Goal: Check status: Check status

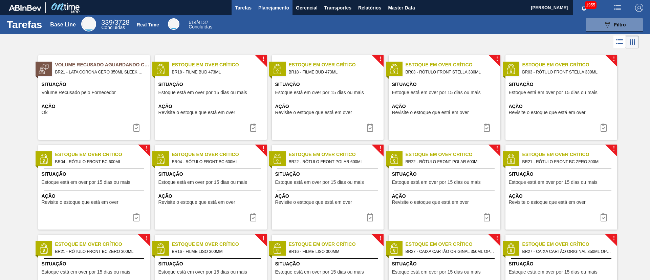
click at [274, 14] on button "Planejamento" at bounding box center [274, 7] width 38 height 15
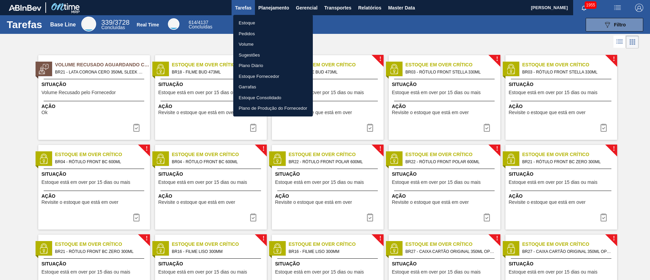
click at [246, 24] on li "Estoque" at bounding box center [273, 23] width 80 height 11
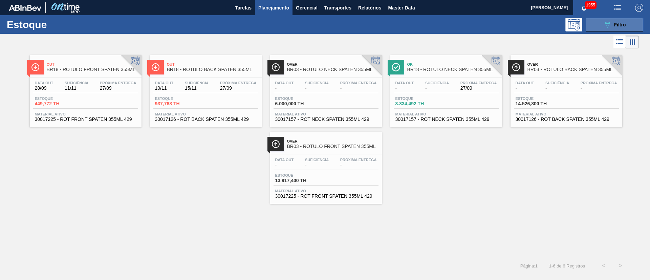
click at [602, 23] on button "089F7B8B-B2A5-4AFE-B5C0-19BA573D28AC Filtro" at bounding box center [615, 25] width 58 height 14
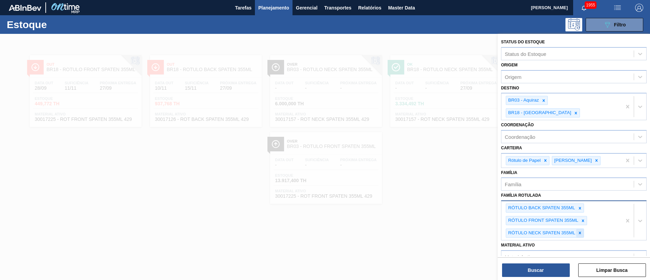
click at [584, 229] on div at bounding box center [579, 233] width 7 height 8
click at [583, 219] on icon at bounding box center [583, 220] width 2 height 2
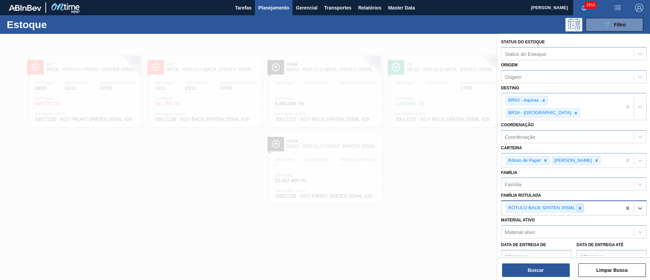
click at [580, 204] on div at bounding box center [579, 208] width 7 height 8
paste Rotulada "RÓTULO FRONT ORIGINAL 300ML"
type Rotulada "RÓTULO FRONT ORIGINAL 300ML"
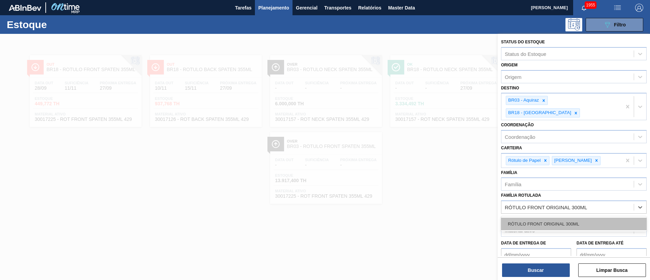
click at [541, 218] on div "RÓTULO FRONT ORIGINAL 300ML" at bounding box center [574, 224] width 146 height 13
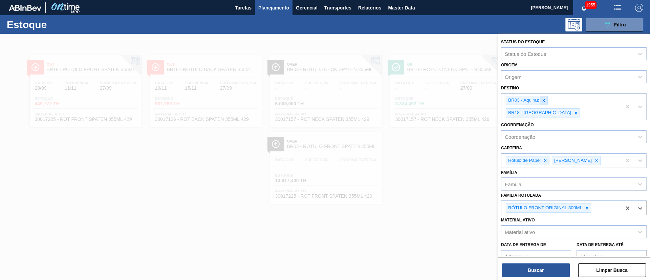
click at [544, 103] on div at bounding box center [543, 100] width 7 height 8
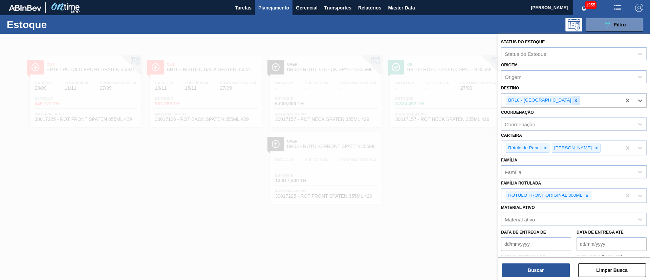
click at [574, 99] on icon at bounding box center [576, 100] width 5 height 5
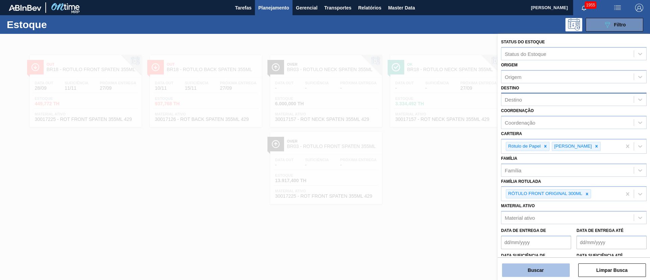
click at [516, 273] on button "Buscar" at bounding box center [536, 271] width 68 height 14
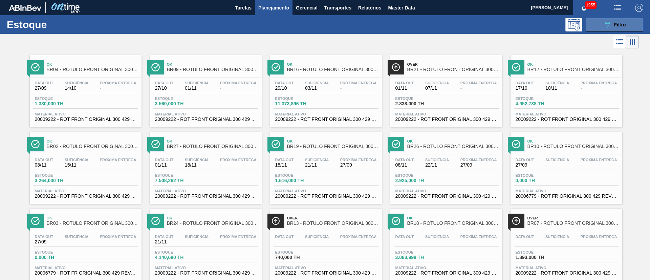
click at [597, 27] on button "089F7B8B-B2A5-4AFE-B5C0-19BA573D28AC Filtro" at bounding box center [615, 25] width 58 height 14
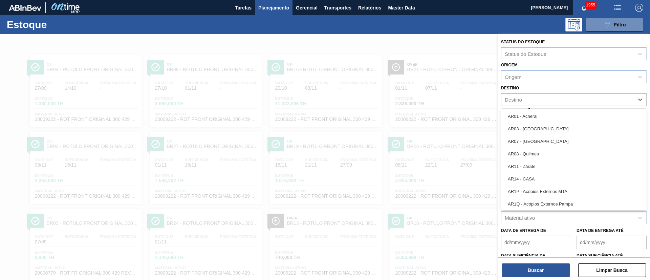
click at [528, 96] on div "Destino" at bounding box center [568, 100] width 132 height 10
type input "br26"
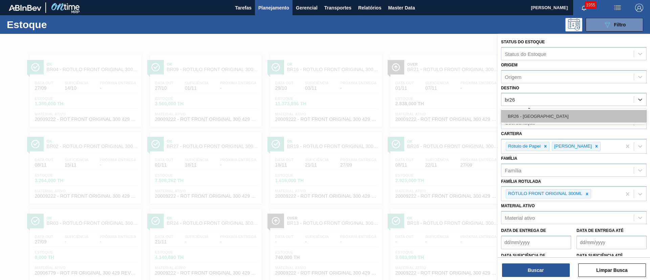
click at [528, 115] on div "BR26 - [GEOGRAPHIC_DATA]" at bounding box center [574, 116] width 146 height 13
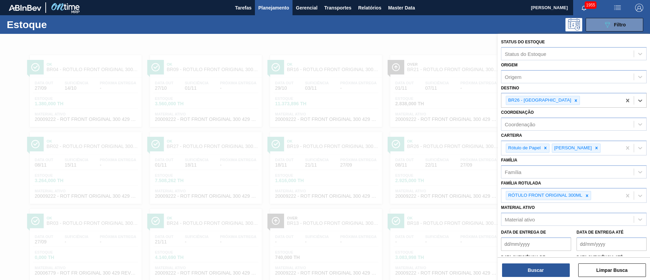
click at [531, 279] on div "Status do Estoque Status do Estoque Origem Origem Destino option BR26 - [GEOGRA…" at bounding box center [574, 158] width 152 height 248
click at [532, 271] on button "Buscar" at bounding box center [536, 271] width 68 height 14
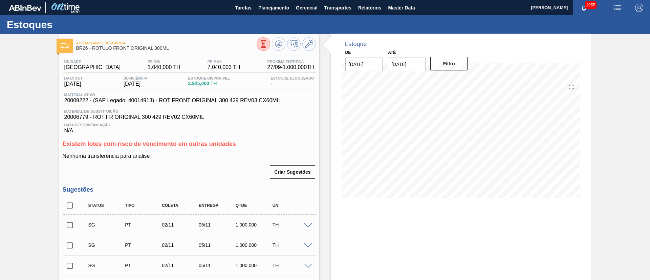
click at [71, 200] on input "checkbox" at bounding box center [70, 205] width 14 height 14
checkbox input "true"
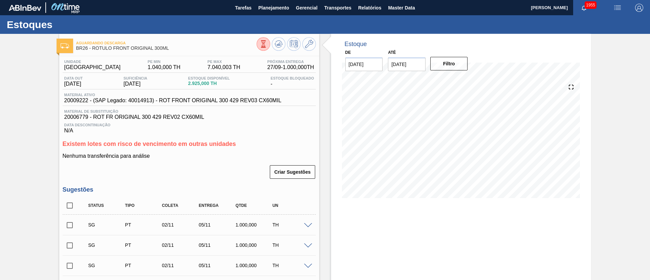
checkbox input "true"
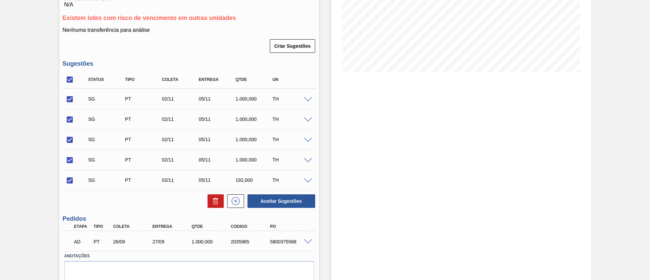
scroll to position [153, 0]
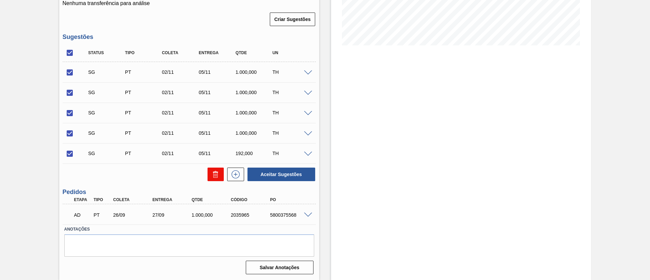
click at [209, 174] on button at bounding box center [216, 175] width 16 height 14
checkbox input "false"
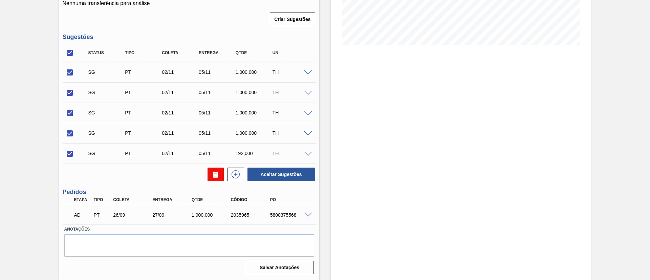
checkbox input "false"
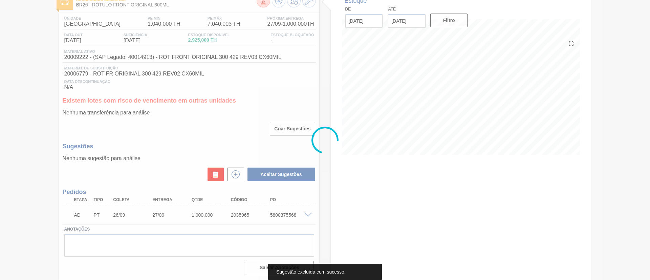
scroll to position [43, 0]
